Goal: Check status: Check status

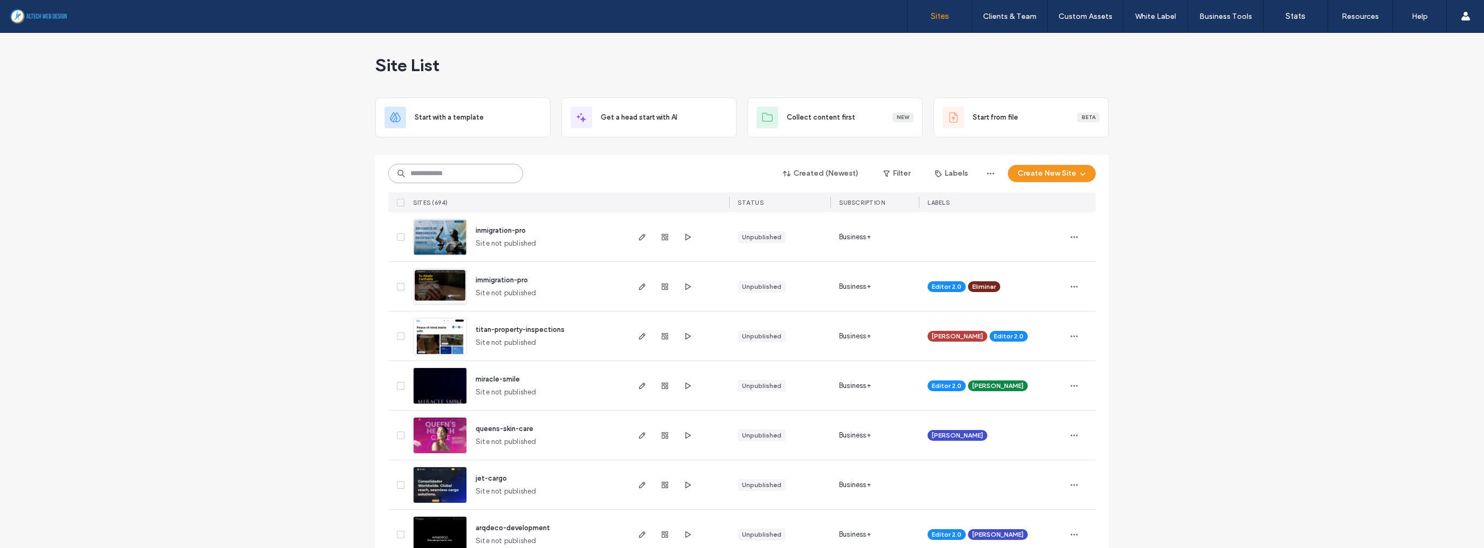
click at [452, 178] on input at bounding box center [455, 173] width 135 height 19
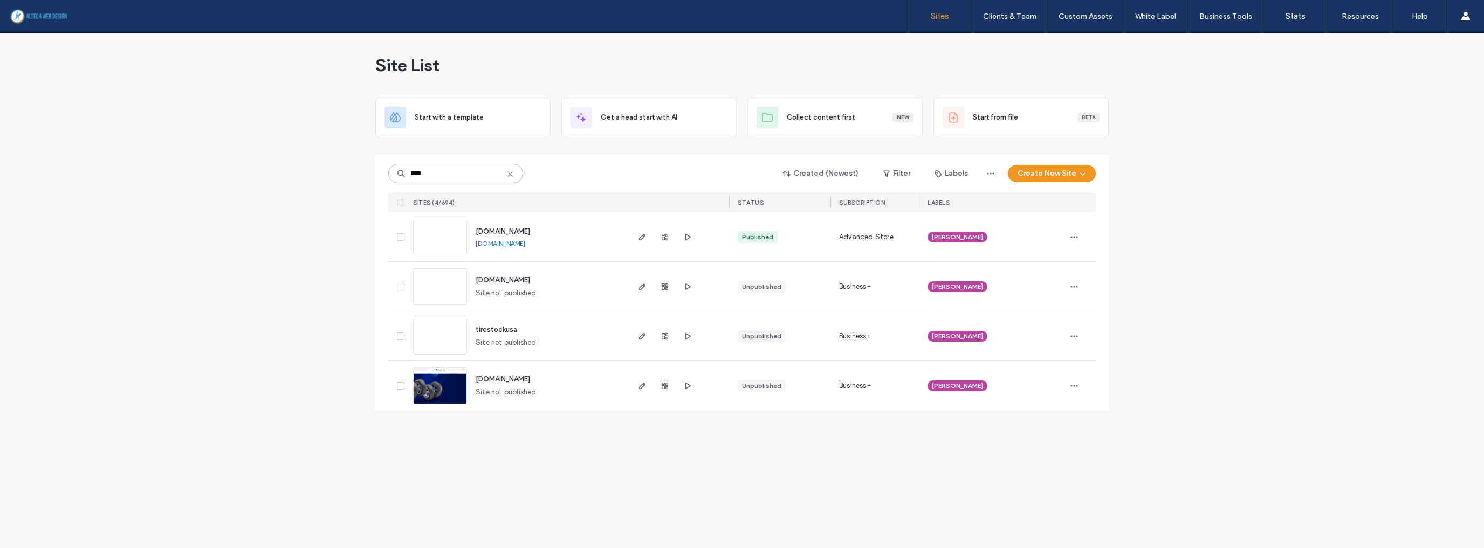
type input "****"
click at [505, 243] on link "[DOMAIN_NAME]" at bounding box center [501, 243] width 50 height 8
click at [691, 291] on span "button" at bounding box center [687, 286] width 13 height 13
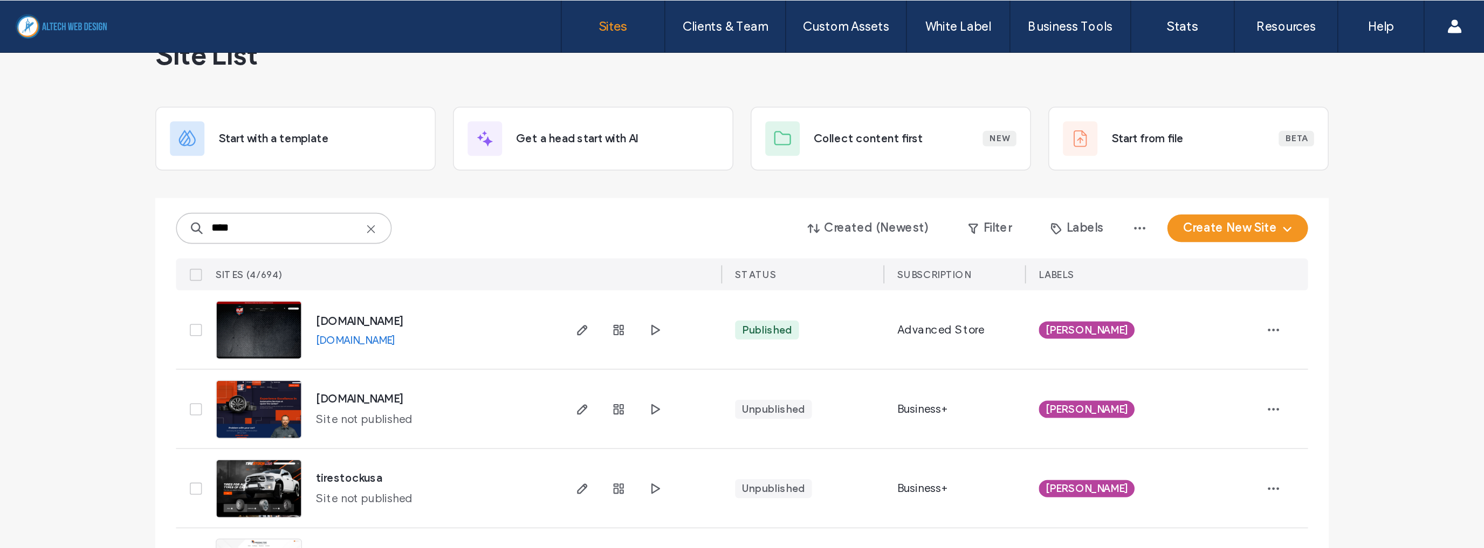
scroll to position [81, 0]
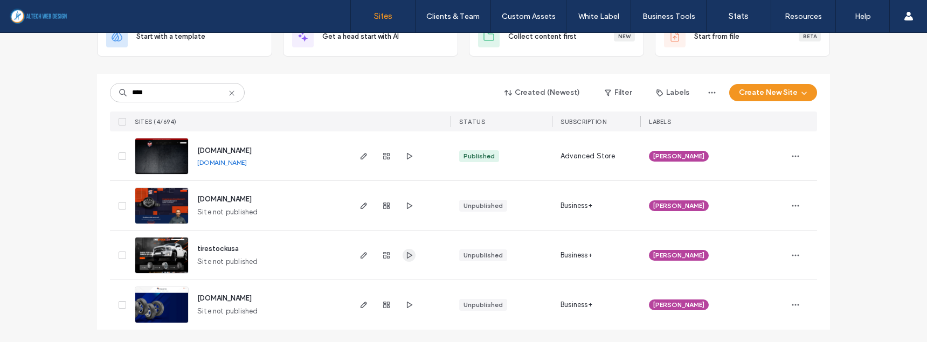
click at [407, 254] on use "button" at bounding box center [409, 255] width 5 height 6
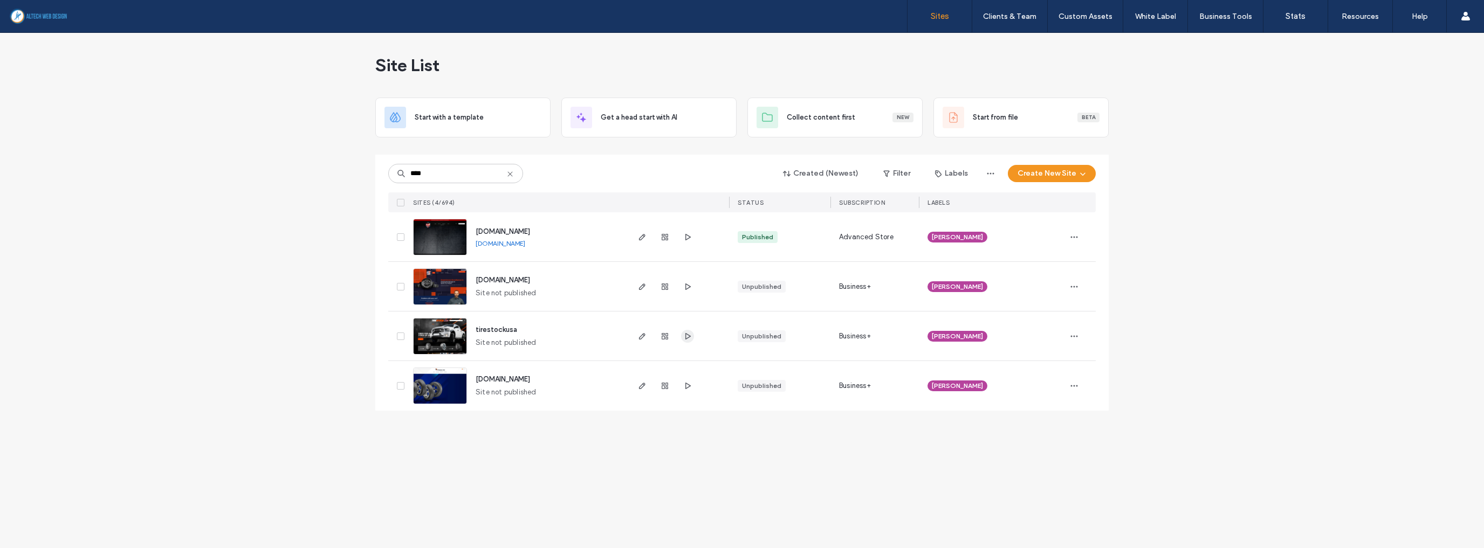
scroll to position [0, 0]
drag, startPoint x: 472, startPoint y: 175, endPoint x: 371, endPoint y: 166, distance: 101.8
click at [371, 166] on div "Site List Start with a template Get a head start with AI Collect content first …" at bounding box center [742, 290] width 1484 height 515
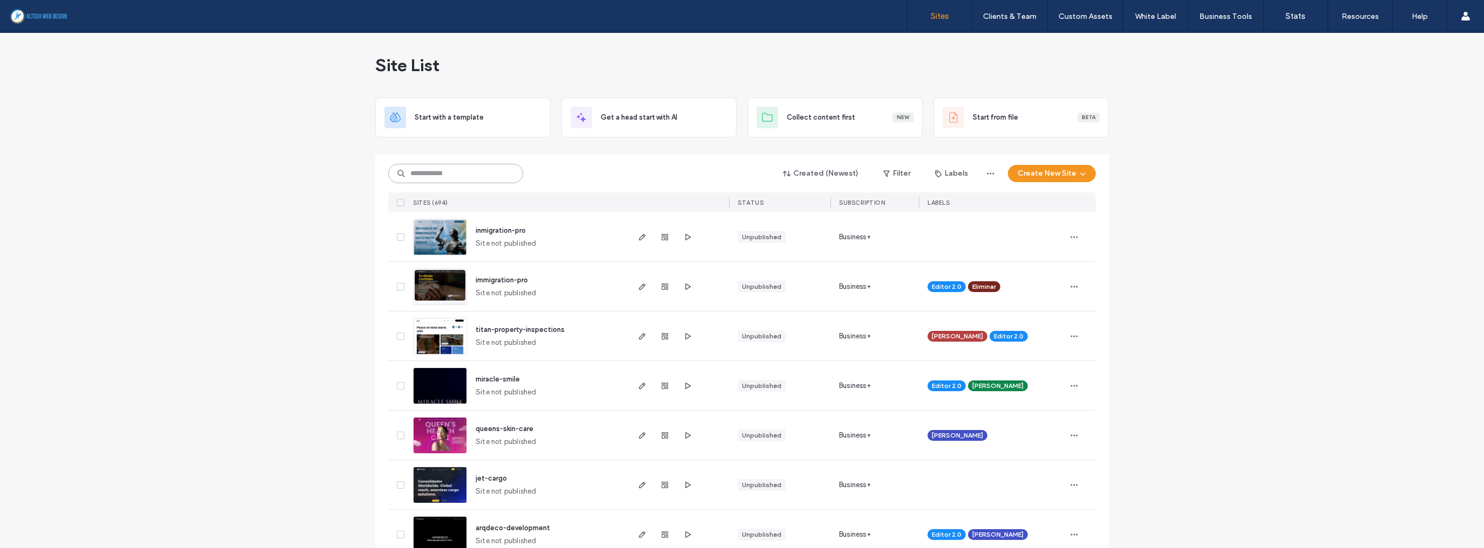
click at [442, 172] on input at bounding box center [455, 173] width 135 height 19
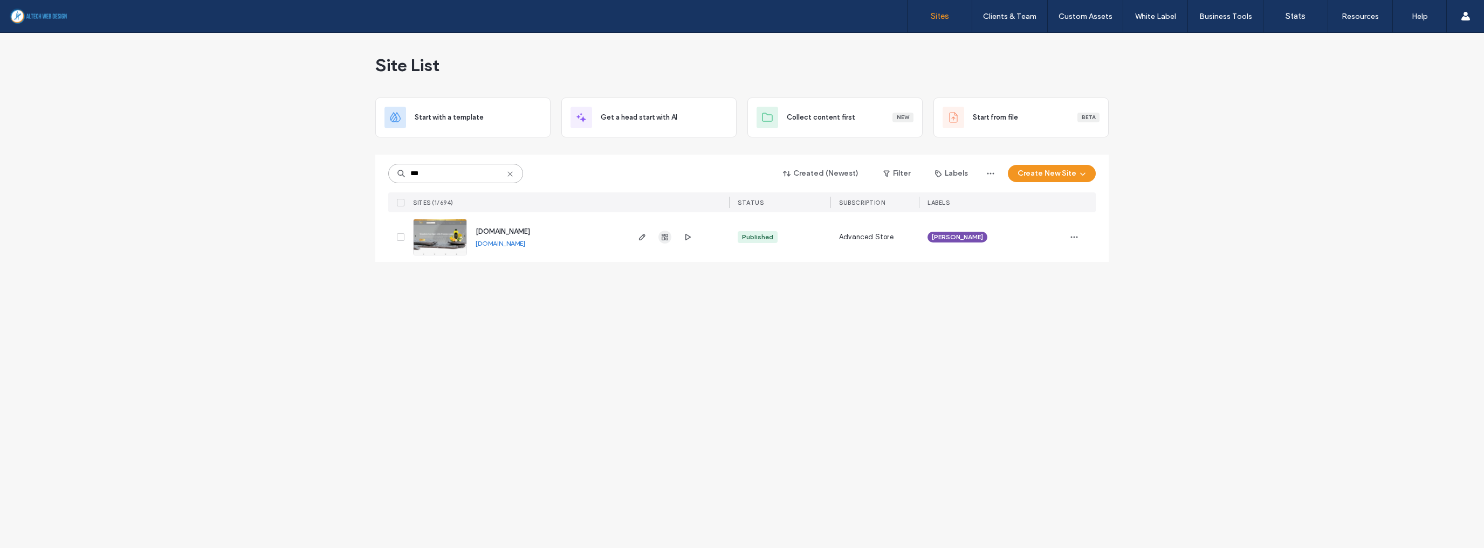
type input "***"
click at [667, 237] on icon "button" at bounding box center [664, 237] width 9 height 9
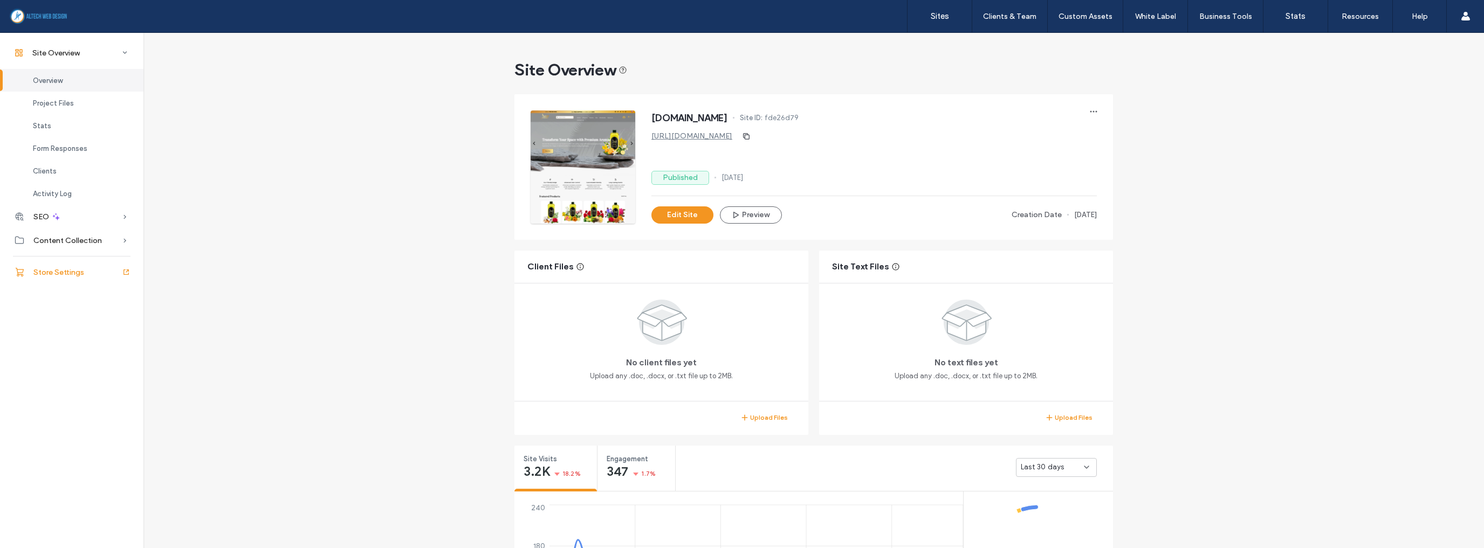
click at [75, 276] on span "Store Settings" at bounding box center [58, 272] width 51 height 9
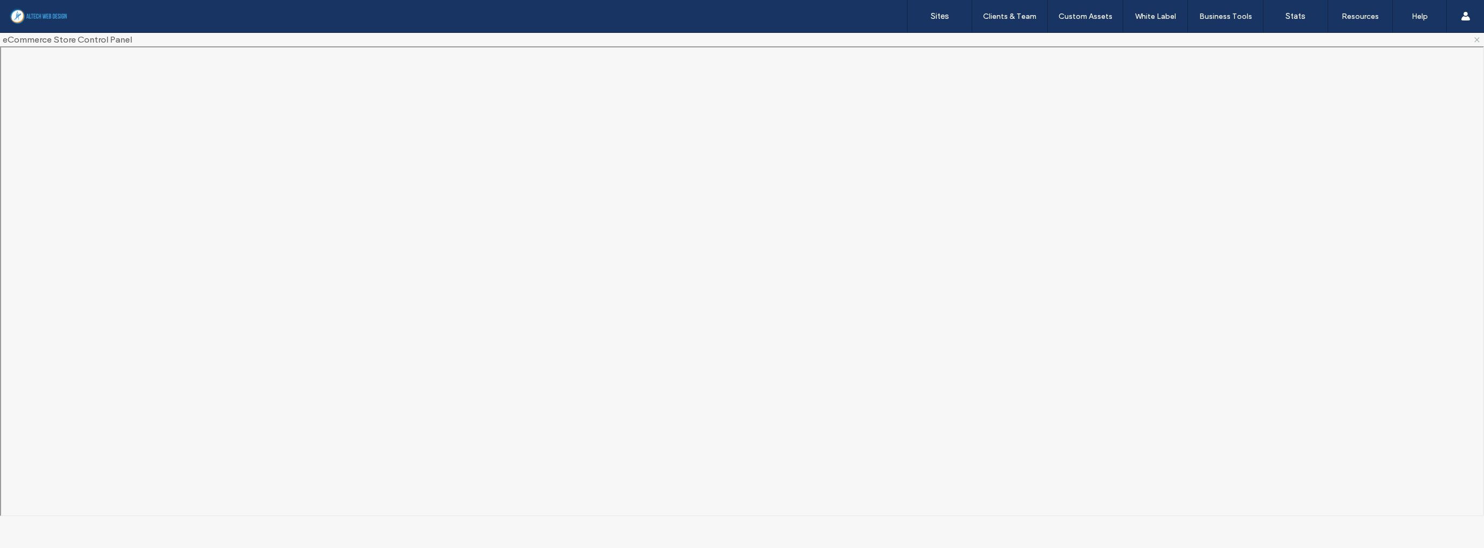
click at [1477, 40] on use at bounding box center [1477, 39] width 4 height 4
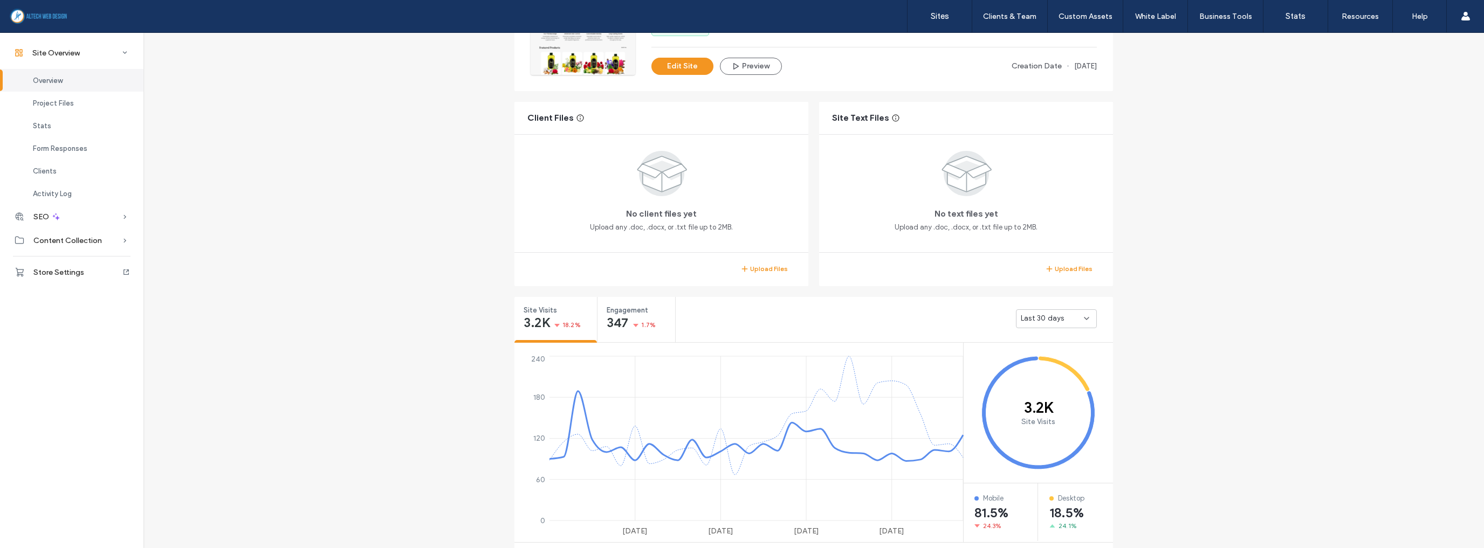
scroll to position [173, 0]
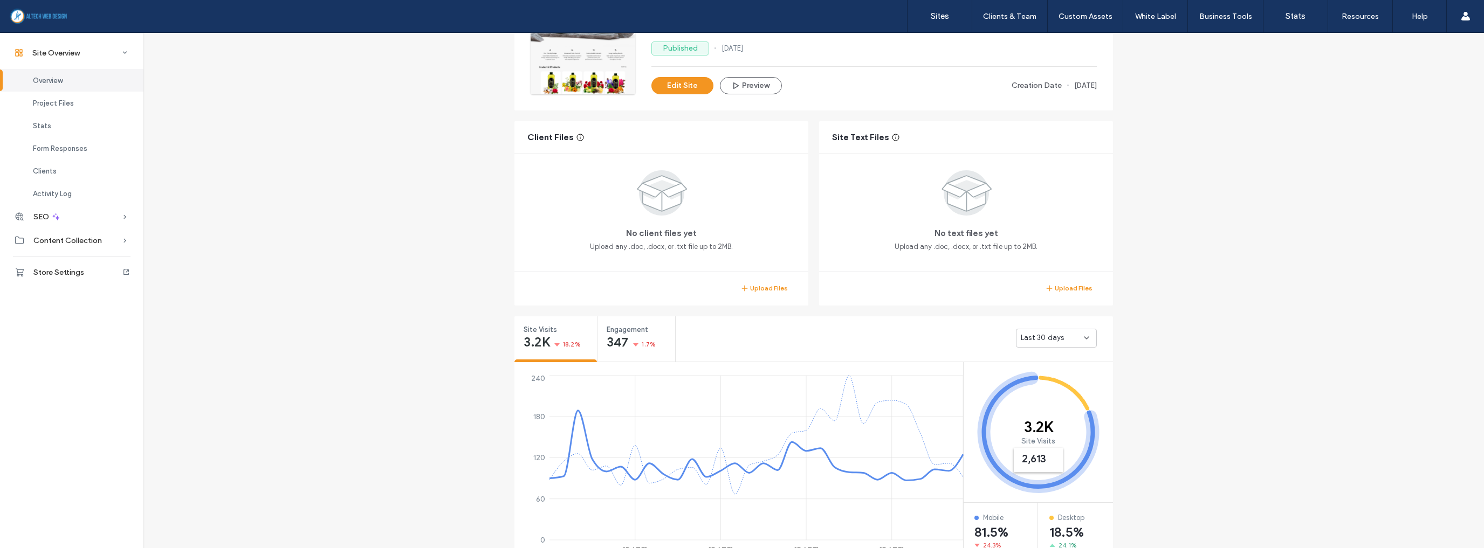
scroll to position [388, 0]
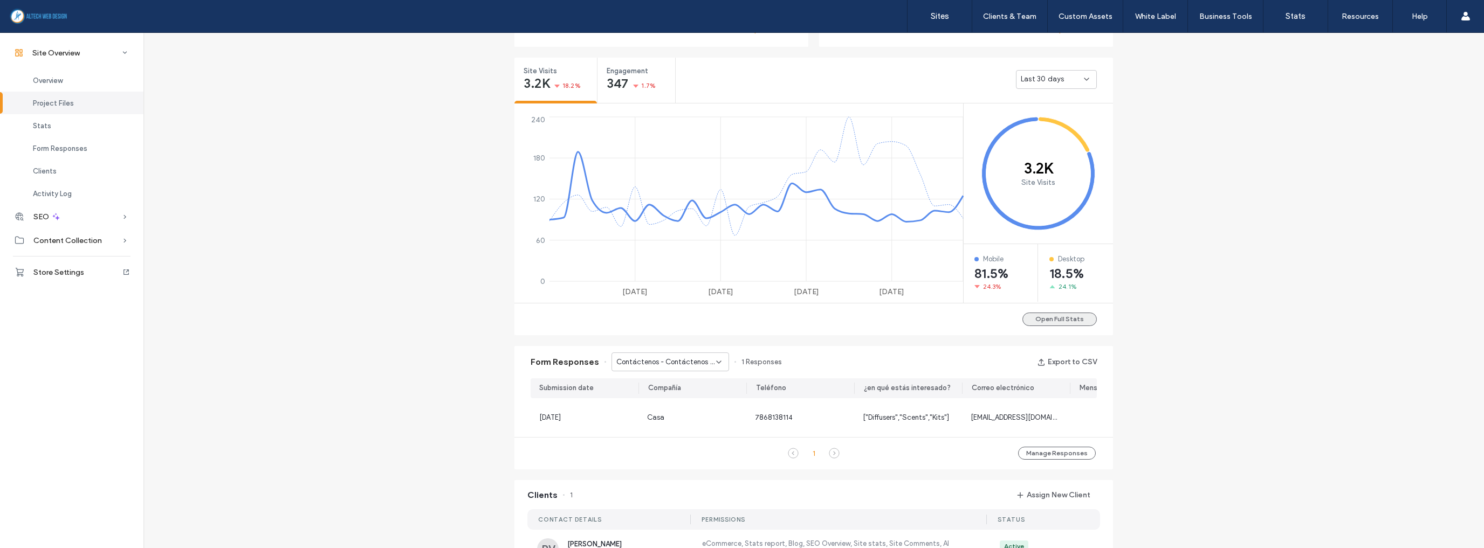
click at [1057, 316] on button "Open Full Stats" at bounding box center [1059, 319] width 74 height 13
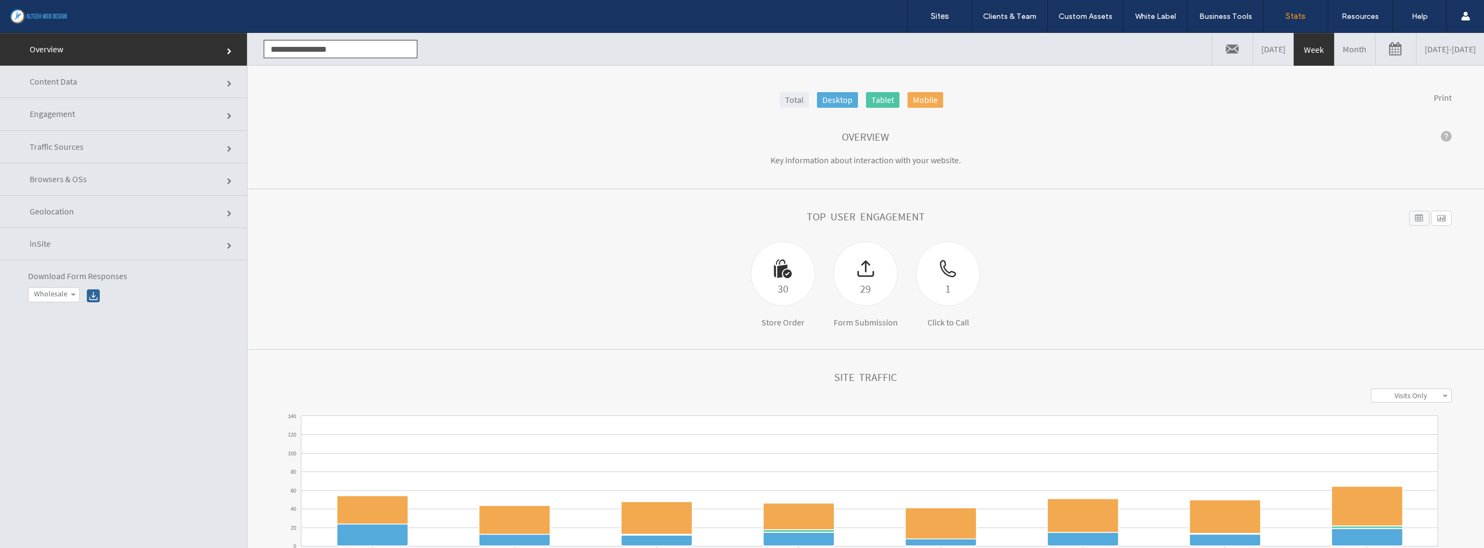
click at [1334, 56] on link "Month" at bounding box center [1354, 49] width 40 height 32
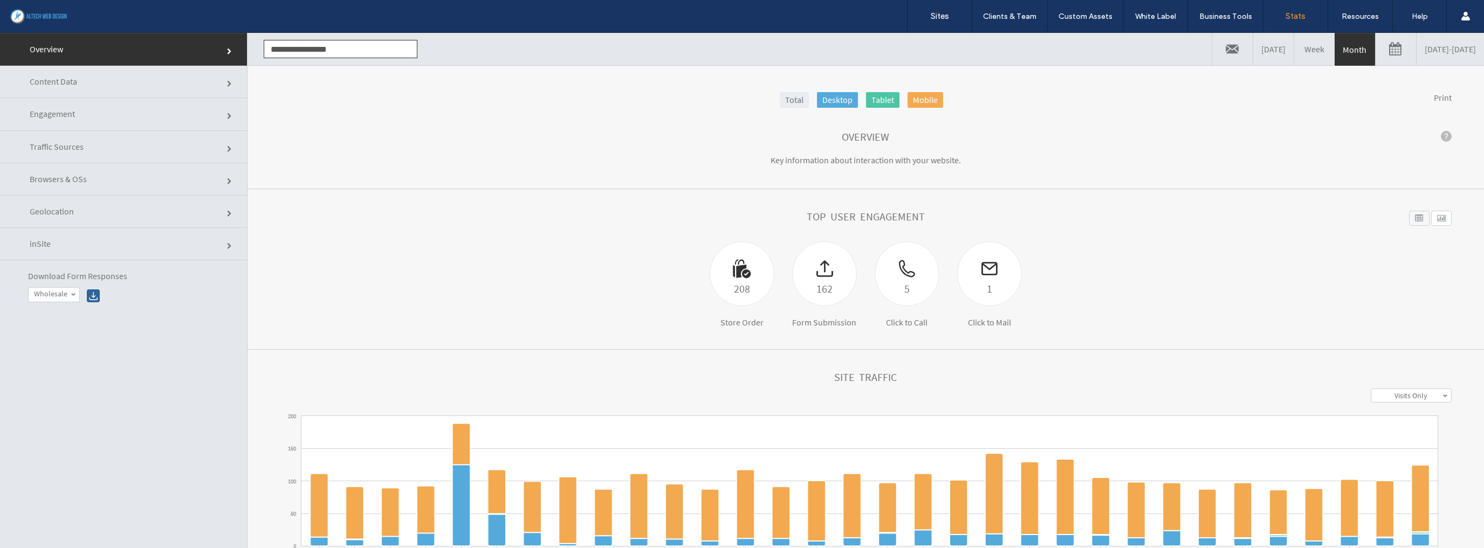
click at [94, 211] on link "Geolocation" at bounding box center [123, 212] width 247 height 32
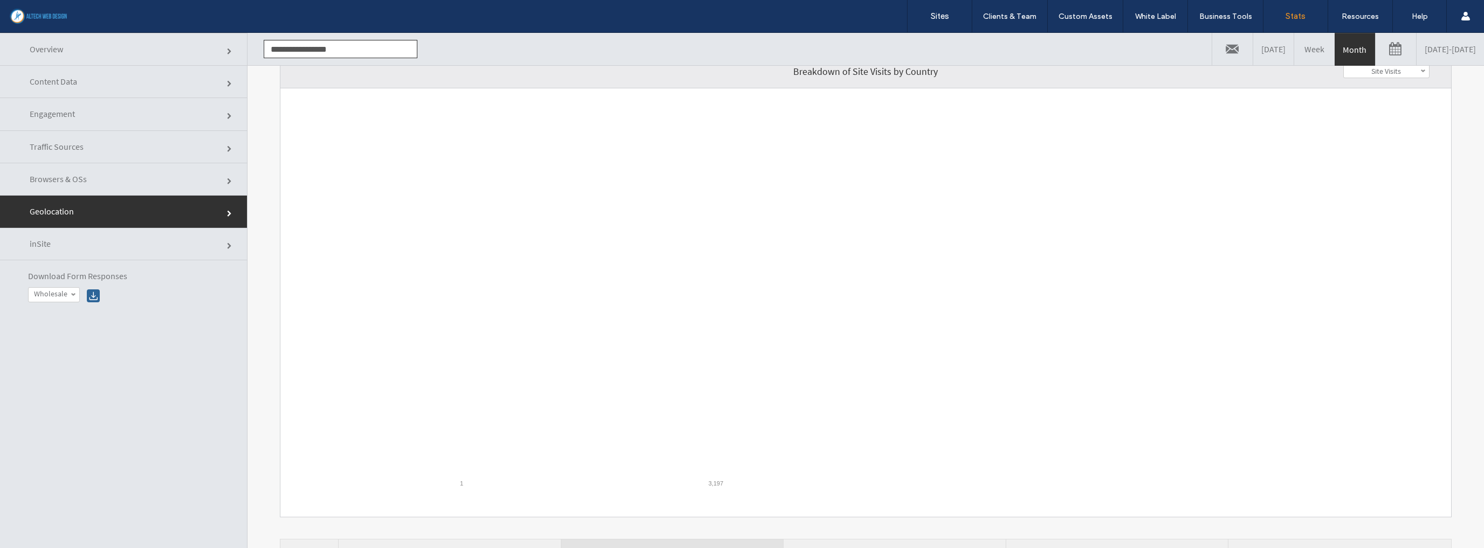
scroll to position [173, 0]
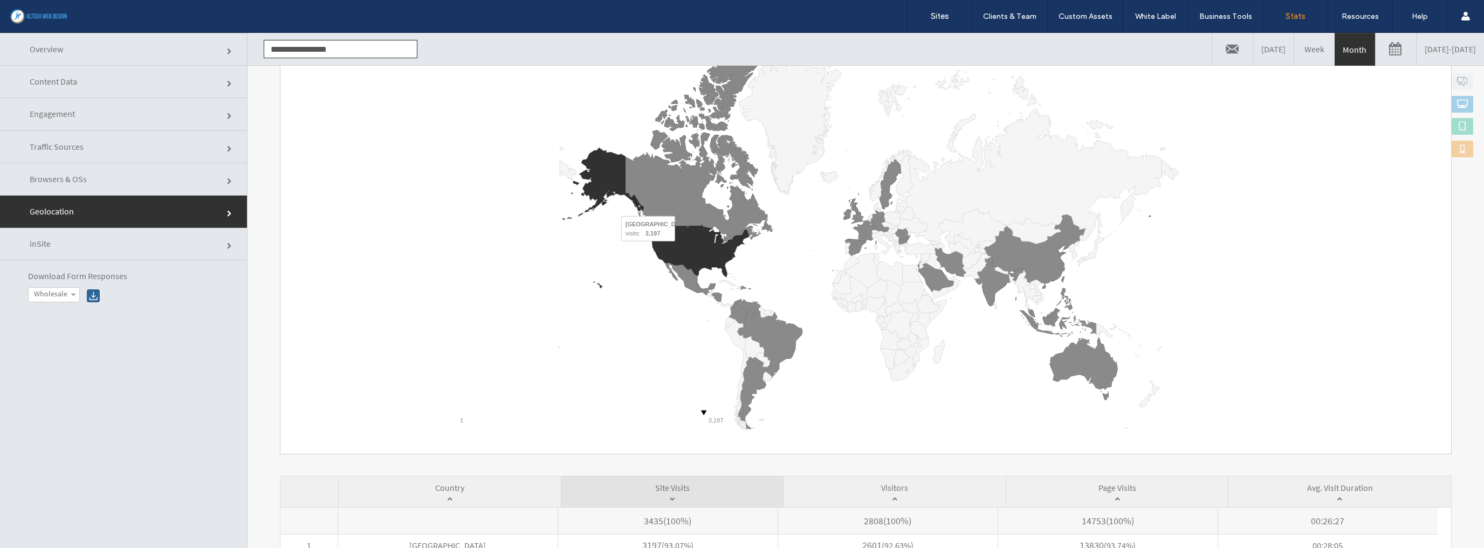
click at [678, 248] on icon "A chart." at bounding box center [700, 250] width 97 height 51
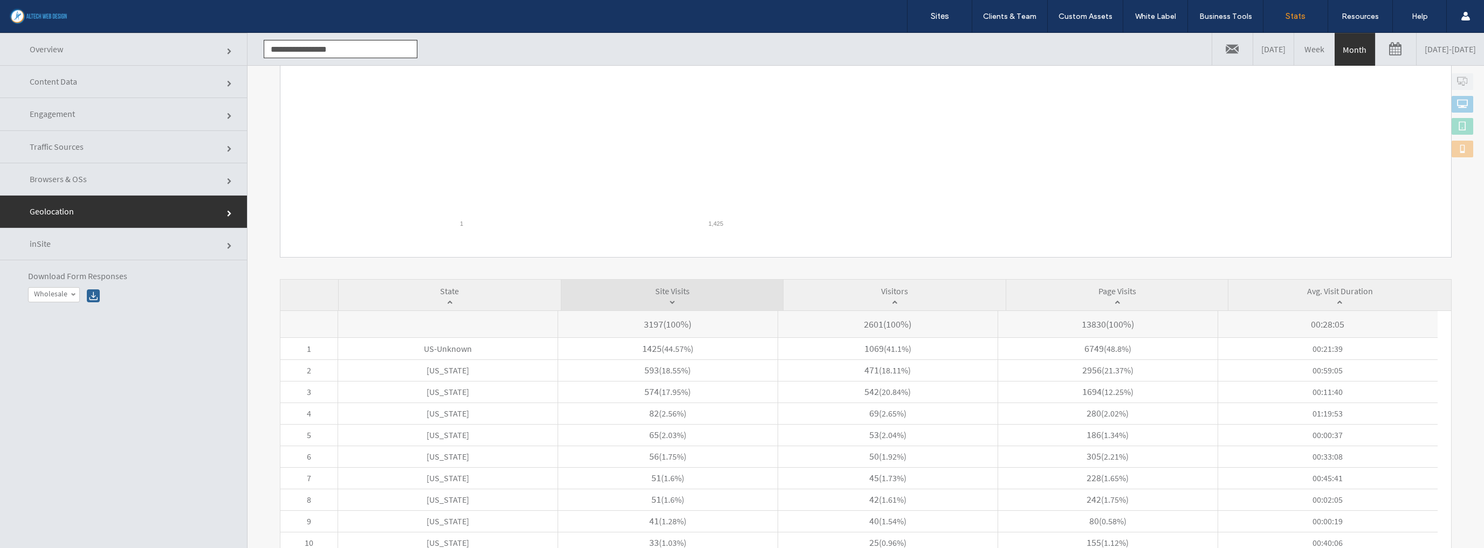
scroll to position [382, 0]
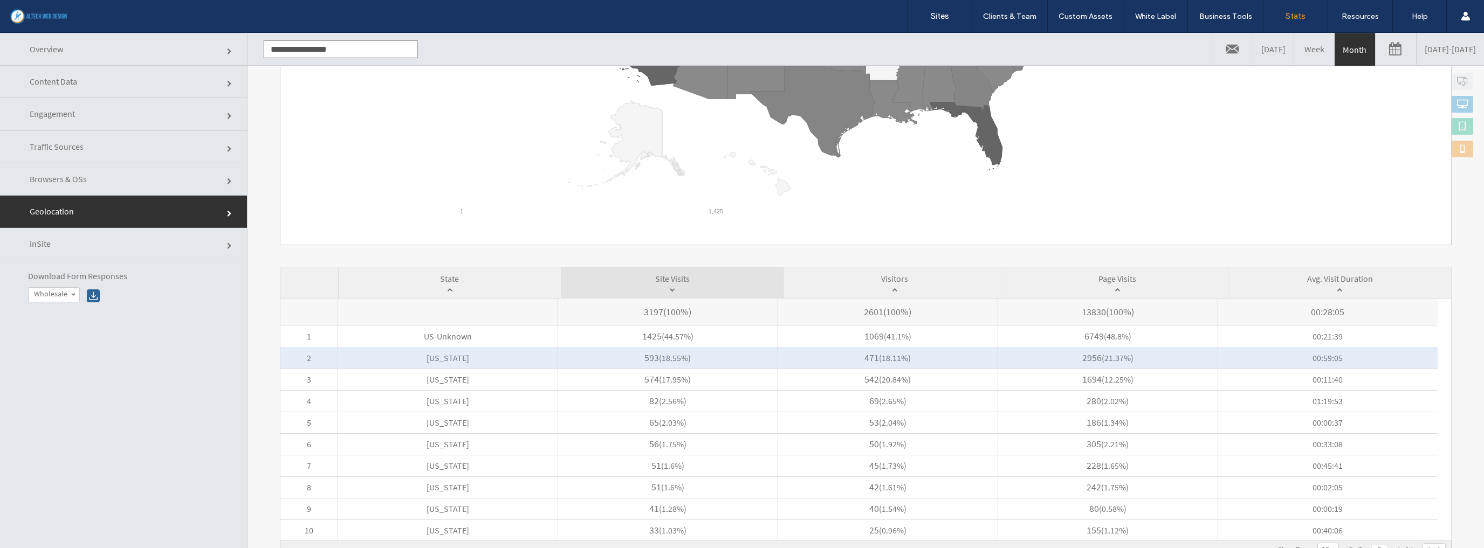
click at [476, 354] on span "Florida" at bounding box center [447, 358] width 219 height 22
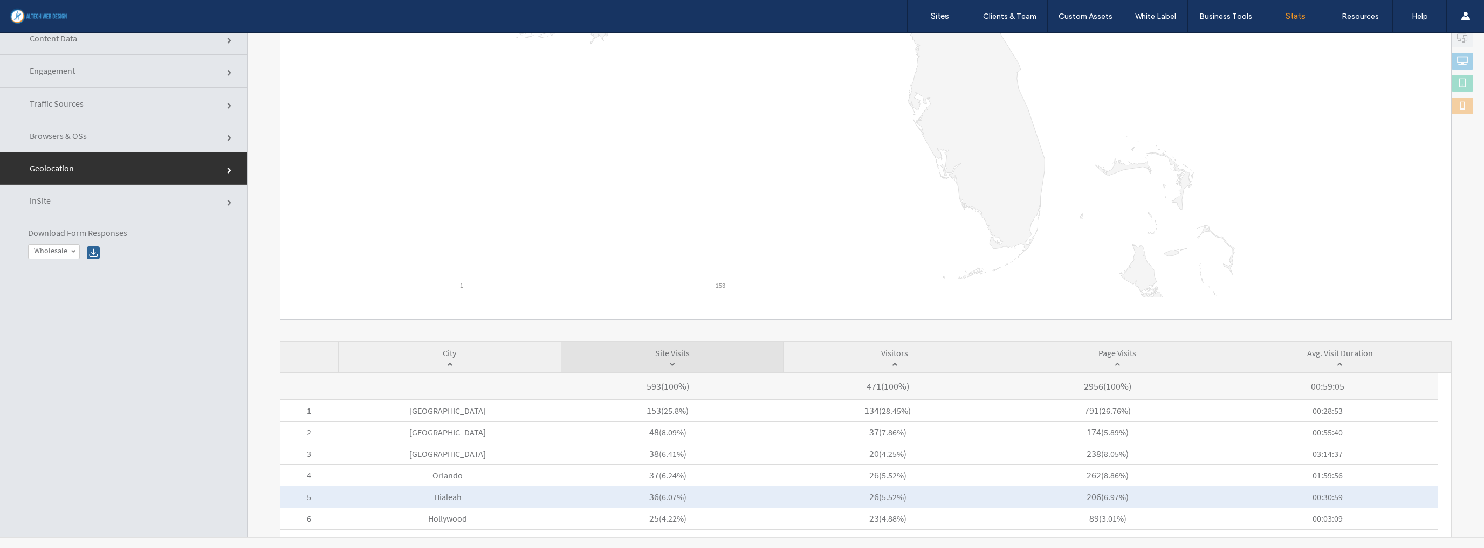
scroll to position [252, 0]
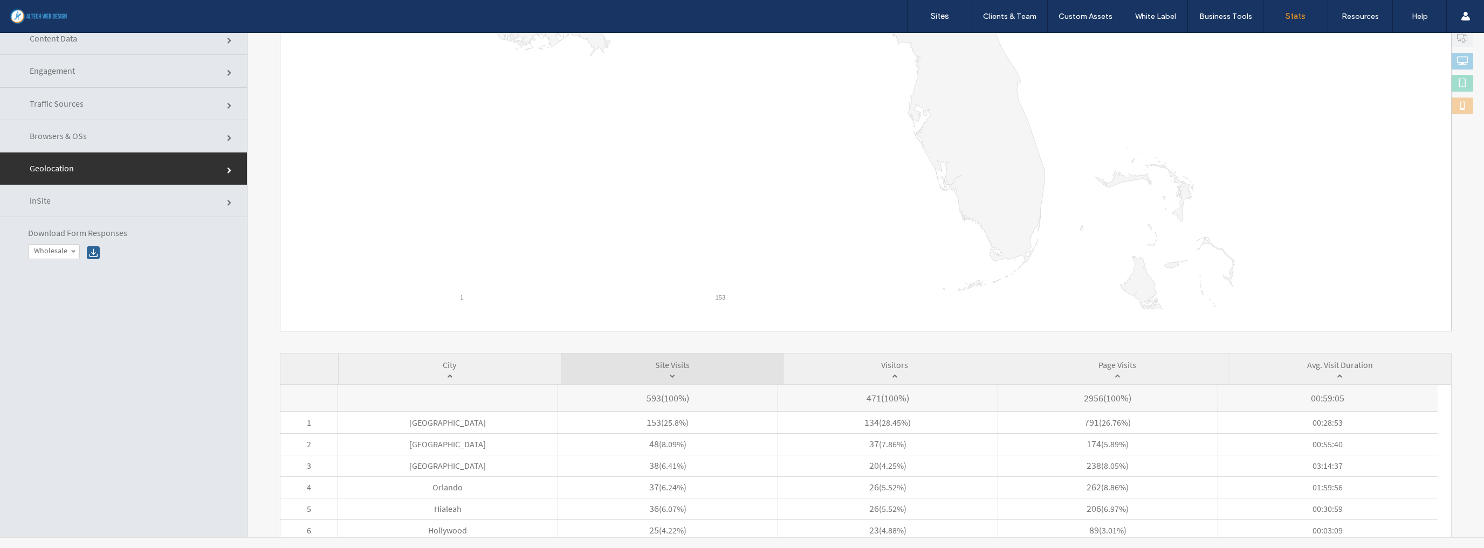
click at [67, 97] on link "Traffic Sources" at bounding box center [123, 104] width 247 height 32
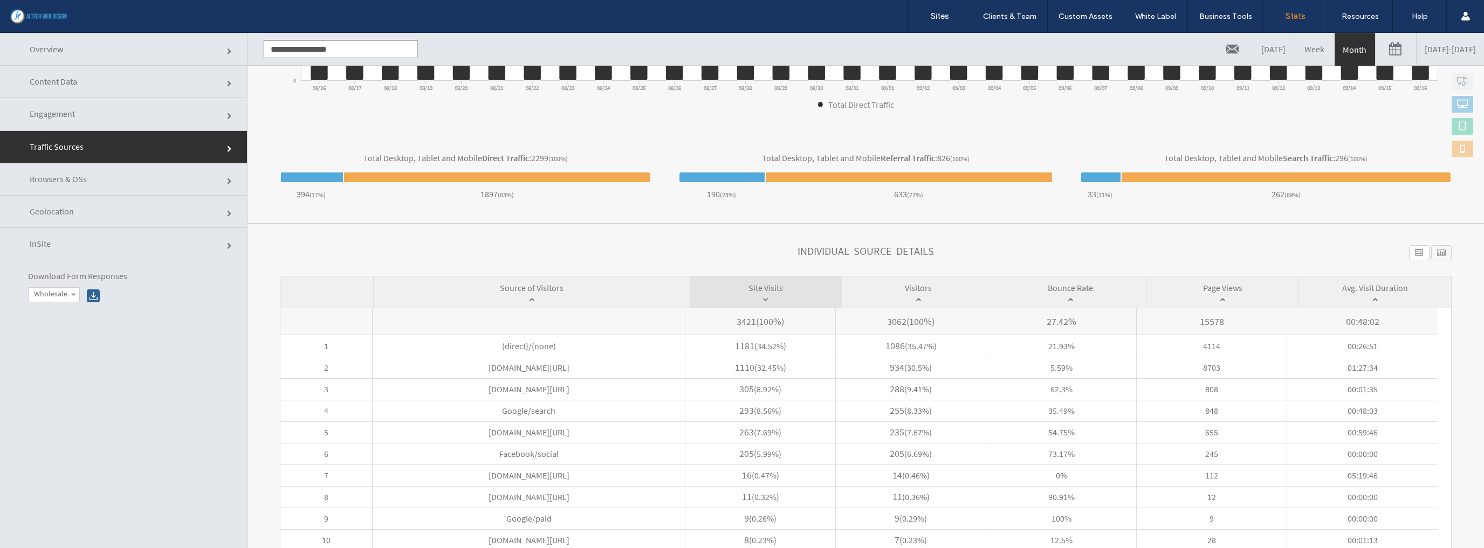
scroll to position [328, 0]
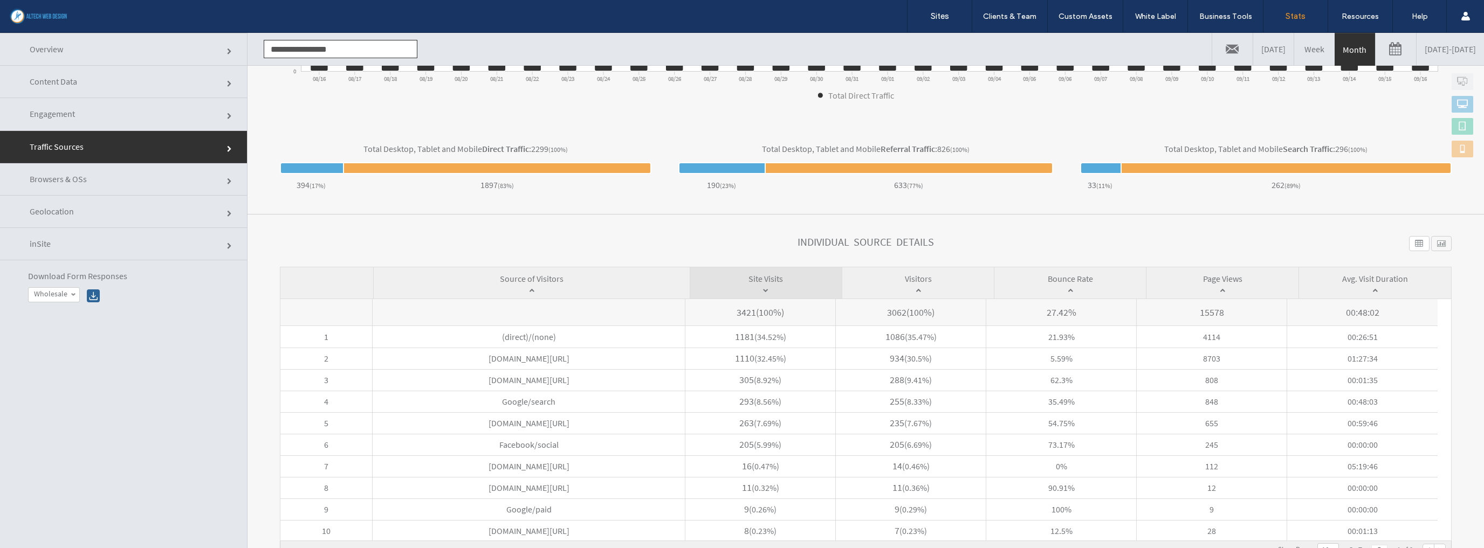
click at [86, 109] on link "Engagement" at bounding box center [123, 114] width 247 height 32
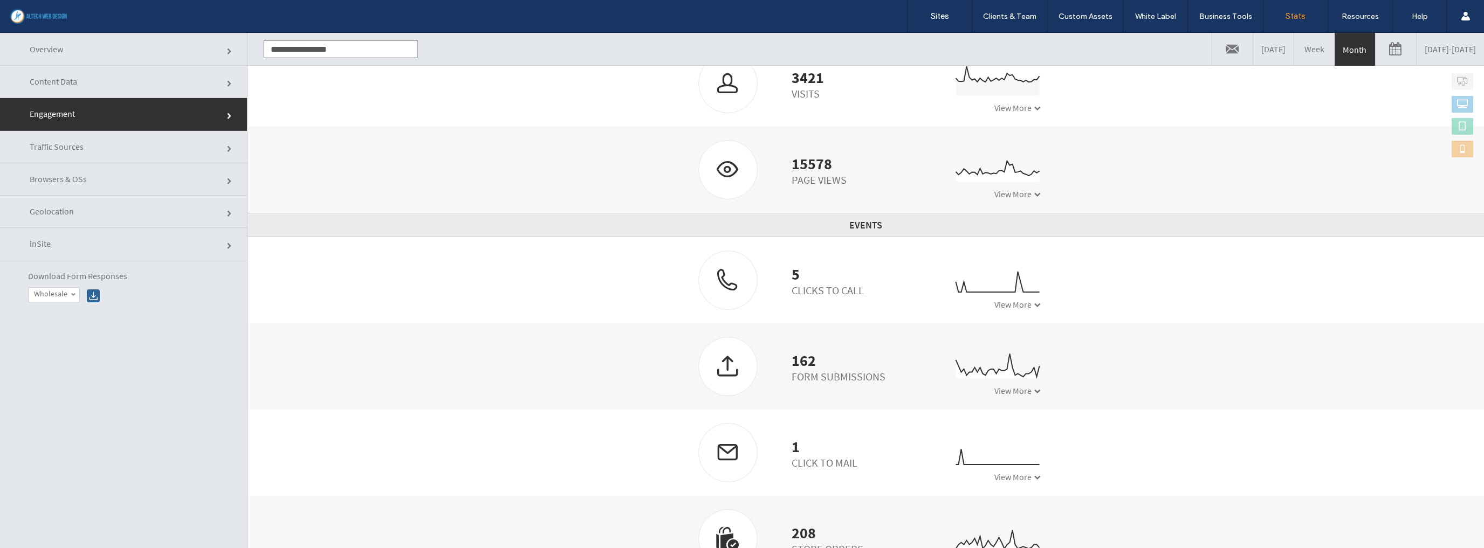
scroll to position [173, 0]
click at [932, 12] on label "Sites" at bounding box center [940, 16] width 18 height 10
